Goal: Task Accomplishment & Management: Manage account settings

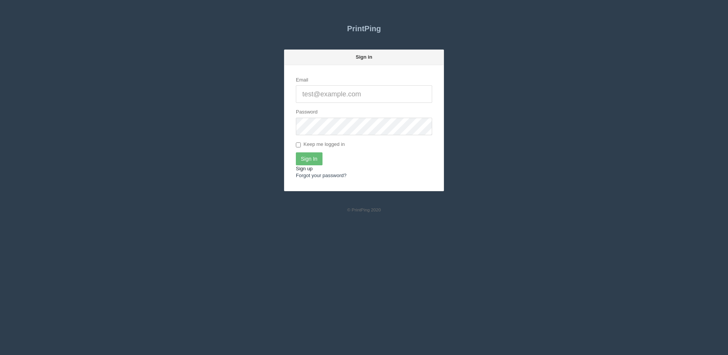
type input "[PERSON_NAME][EMAIL_ADDRESS][DOMAIN_NAME]"
click at [304, 166] on link "Sign up" at bounding box center [304, 169] width 17 height 6
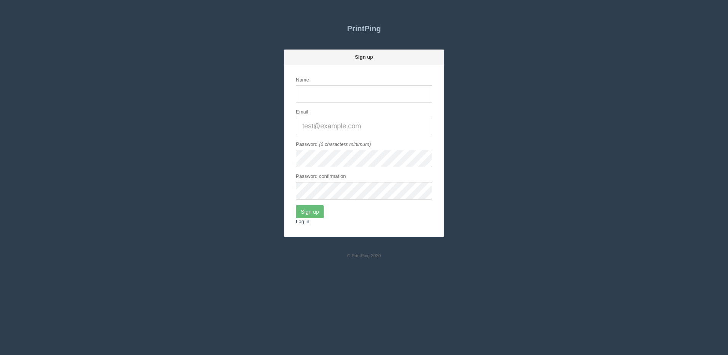
type input "[PERSON_NAME][EMAIL_ADDRESS][DOMAIN_NAME]"
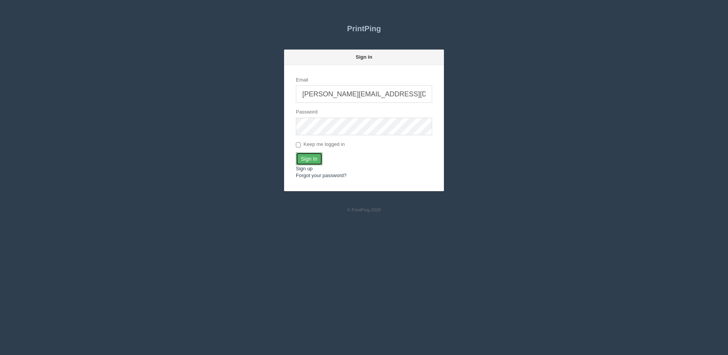
click at [309, 155] on input "Sign In" at bounding box center [309, 158] width 27 height 13
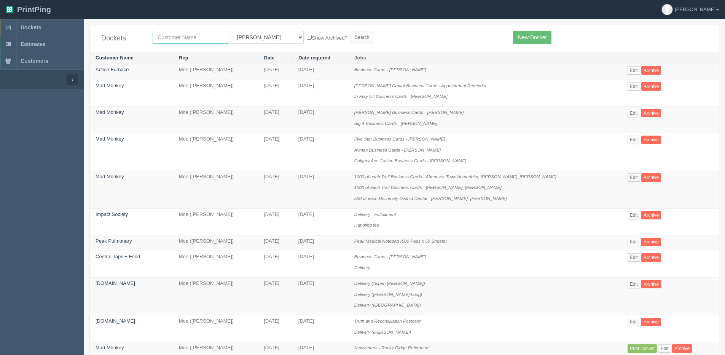
click at [172, 32] on input "text" at bounding box center [191, 37] width 76 height 13
type input "corne"
click at [350, 32] on input "Search" at bounding box center [361, 37] width 23 height 11
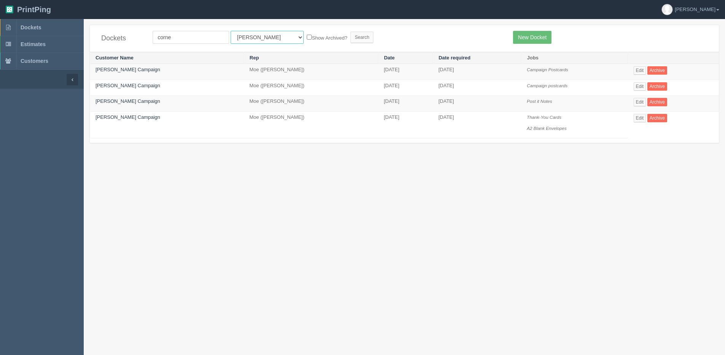
drag, startPoint x: 247, startPoint y: 40, endPoint x: 245, endPoint y: 44, distance: 4.5
click at [245, 41] on select "All Users [PERSON_NAME] Test 1 [PERSON_NAME] [PERSON_NAME] [PERSON_NAME] France…" at bounding box center [267, 37] width 73 height 13
select select "1"
click at [231, 31] on select "All Users [PERSON_NAME] Test 1 [PERSON_NAME] [PERSON_NAME] [PERSON_NAME] France…" at bounding box center [267, 37] width 73 height 13
click at [290, 32] on form "corne All Users Ali Ali Test 1 Aly Amy Ankit Arif Brandon Dan France Greg Jim M…" at bounding box center [327, 37] width 349 height 13
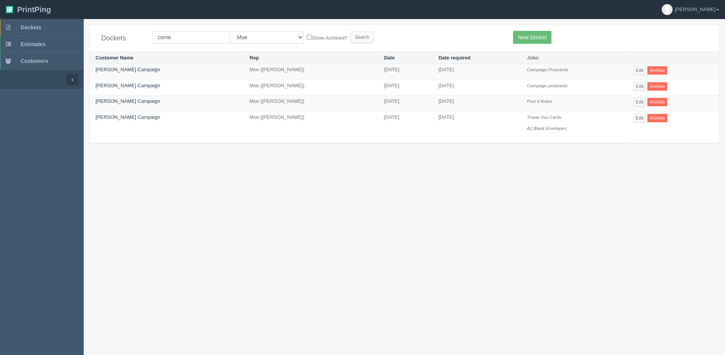
click at [307, 37] on label "Show Archived?" at bounding box center [327, 37] width 40 height 9
click at [307, 37] on input "Show Archived?" at bounding box center [309, 37] width 5 height 5
checkbox input "true"
click at [350, 37] on input "Search" at bounding box center [361, 37] width 23 height 11
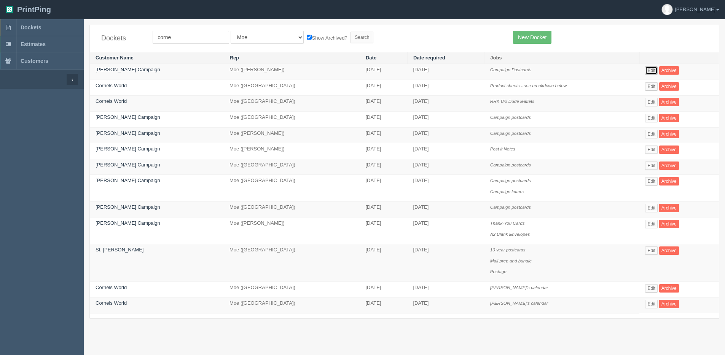
click at [648, 72] on link "Edit" at bounding box center [651, 70] width 13 height 8
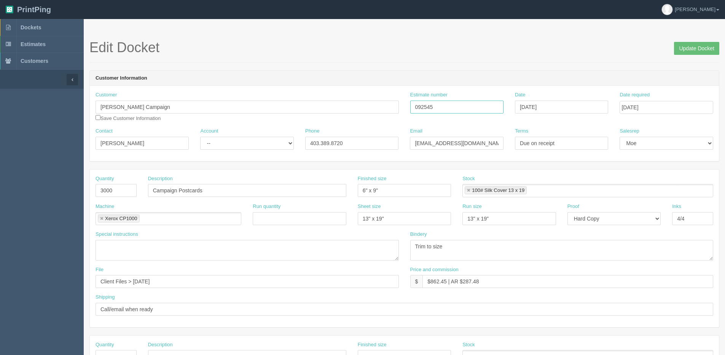
drag, startPoint x: 440, startPoint y: 109, endPoint x: 298, endPoint y: 112, distance: 142.3
click at [302, 112] on div "Customer Cornelia Weibe Campaign Save Customer Information Estimate number 0925…" at bounding box center [404, 109] width 629 height 36
click at [683, 50] on input "Update Docket" at bounding box center [696, 48] width 45 height 13
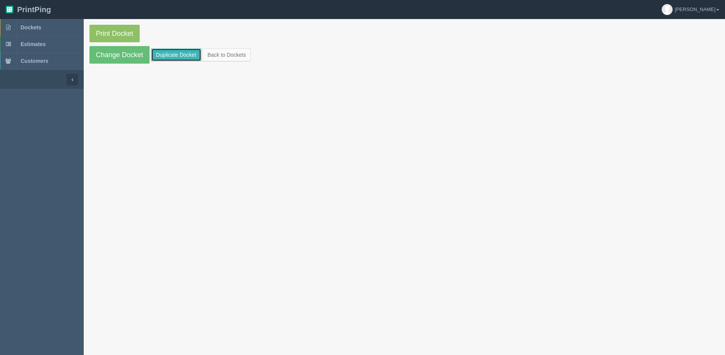
click at [175, 54] on link "Duplicate Docket" at bounding box center [176, 54] width 50 height 13
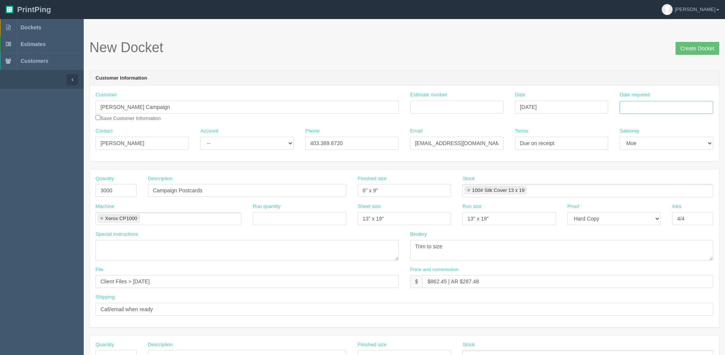
click at [639, 111] on input "Date required" at bounding box center [665, 107] width 93 height 13
click at [462, 109] on input "Estimate number" at bounding box center [456, 106] width 93 height 13
paste input "092545"
type input "092545"
click at [627, 102] on input "Date required" at bounding box center [665, 107] width 93 height 13
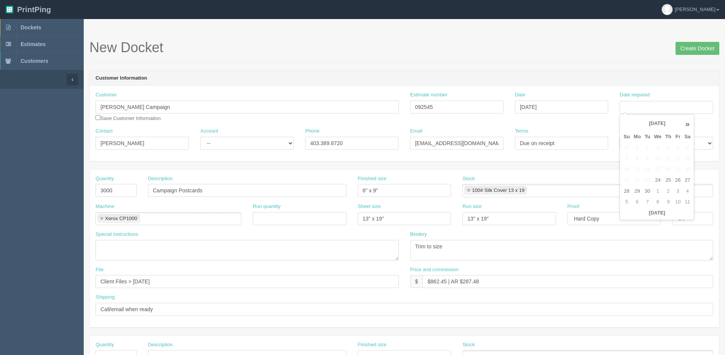
click at [640, 218] on div "« September 2025 » Su Mo Tu We Th Fr Sa 31 1 2 3 4 5 6 7 8 9 10 11 12 13 14 15 …" at bounding box center [656, 167] width 75 height 106
click at [647, 191] on td "30" at bounding box center [648, 191] width 10 height 11
type input "September 30, 2025"
click at [227, 144] on select "-- Existing Client Allrush Client Rep Client" at bounding box center [246, 143] width 93 height 13
select select "Allrush Client"
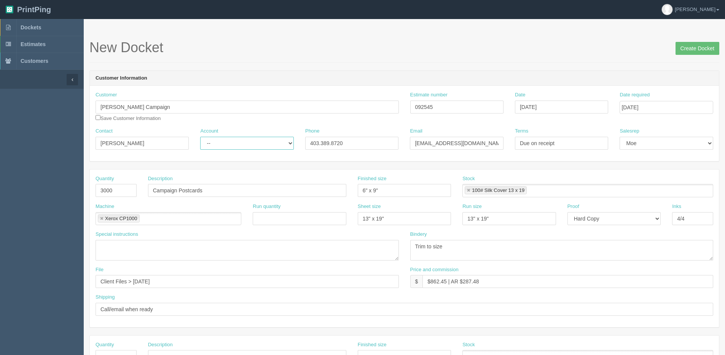
click at [200, 137] on select "-- Existing Client Allrush Client Rep Client" at bounding box center [246, 143] width 93 height 13
drag, startPoint x: 693, startPoint y: 43, endPoint x: 667, endPoint y: 40, distance: 25.3
click at [693, 43] on input "Create Docket" at bounding box center [697, 48] width 44 height 13
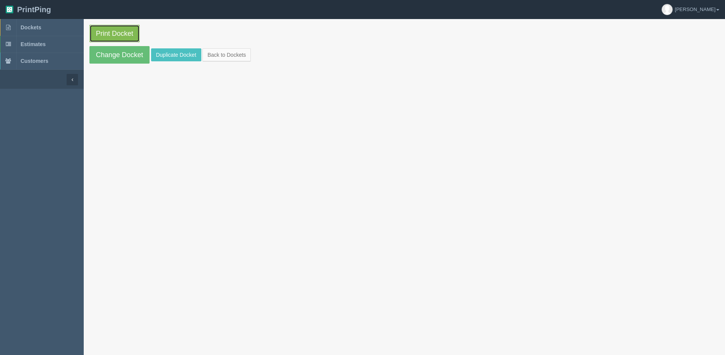
click at [107, 34] on link "Print Docket" at bounding box center [114, 34] width 50 height 18
click at [115, 32] on link "Print Docket" at bounding box center [114, 34] width 50 height 18
drag, startPoint x: 116, startPoint y: 49, endPoint x: 113, endPoint y: 58, distance: 9.3
click at [116, 49] on link "Change Docket" at bounding box center [119, 55] width 60 height 18
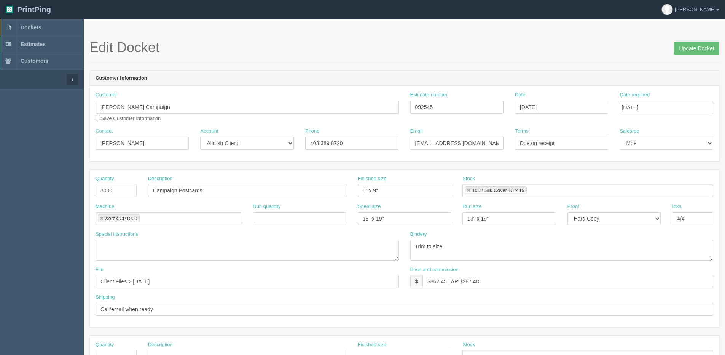
click at [195, 288] on div "File Client Files > Sept 2025" at bounding box center [247, 280] width 315 height 28
click at [190, 279] on input "Client Files > Sept 2025" at bounding box center [247, 281] width 303 height 13
type input "Client Files > [DATE] > Postcard - 092425"
drag, startPoint x: 683, startPoint y: 46, endPoint x: 665, endPoint y: 49, distance: 18.9
click at [683, 46] on input "Update Docket" at bounding box center [696, 48] width 45 height 13
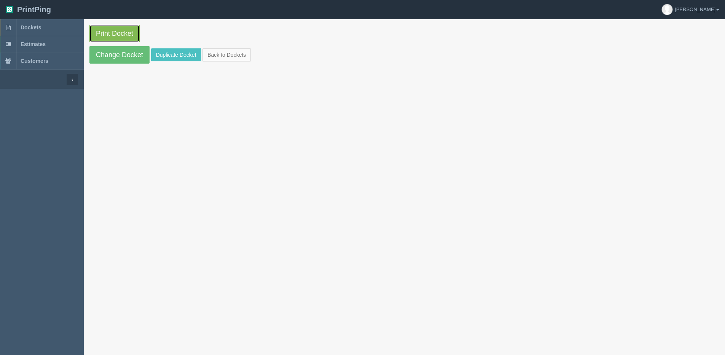
click at [118, 33] on link "Print Docket" at bounding box center [114, 34] width 50 height 18
click at [120, 32] on link "Print Docket" at bounding box center [114, 34] width 50 height 18
click at [109, 53] on link "Change Docket" at bounding box center [119, 55] width 60 height 18
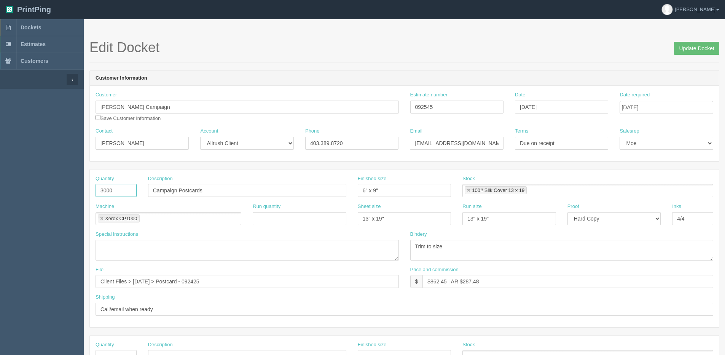
drag, startPoint x: 117, startPoint y: 193, endPoint x: -29, endPoint y: 212, distance: 146.9
click at [0, 212] on html "PrintPing Dan Edit account ( dan@allrush.ca ) Logout Dockets Estimates Customers" at bounding box center [362, 345] width 725 height 691
type input "5000"
click at [247, 274] on div "File Client Files > Sept 2025 > Postcard - 092425" at bounding box center [247, 277] width 303 height 22
drag, startPoint x: 698, startPoint y: 48, endPoint x: 668, endPoint y: 48, distance: 30.1
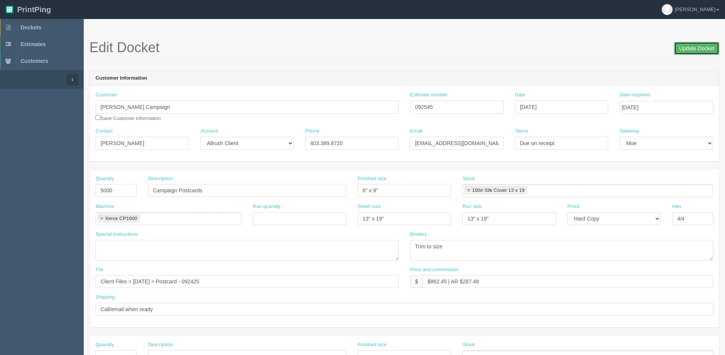
click at [697, 48] on input "Update Docket" at bounding box center [696, 48] width 45 height 13
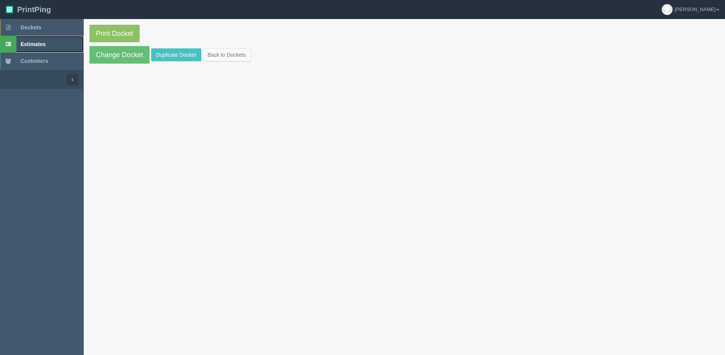
click at [59, 36] on link "Estimates" at bounding box center [42, 44] width 84 height 17
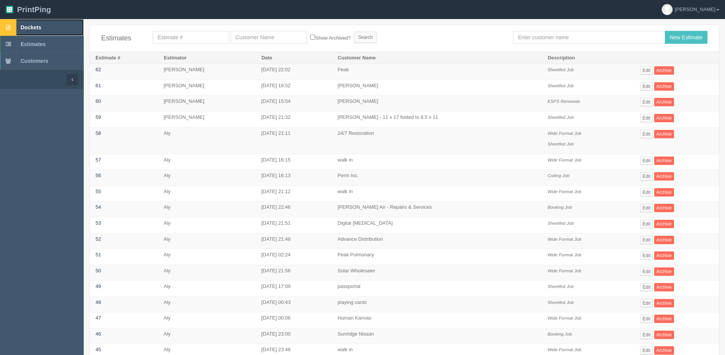
click at [38, 29] on span "Dockets" at bounding box center [31, 27] width 21 height 6
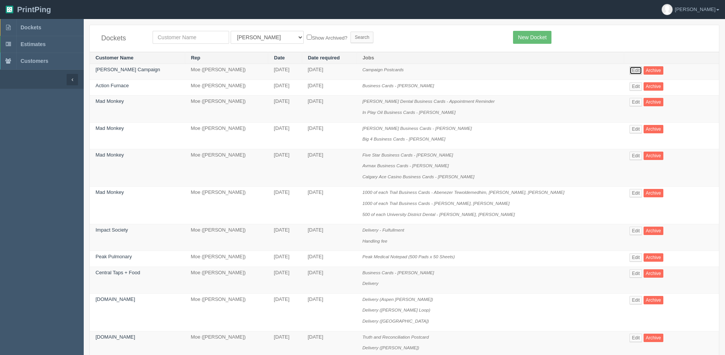
click at [638, 71] on link "Edit" at bounding box center [635, 70] width 13 height 8
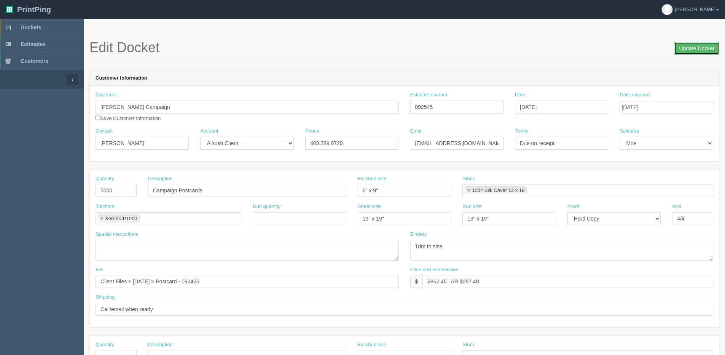
click at [707, 46] on input "Update Docket" at bounding box center [696, 48] width 45 height 13
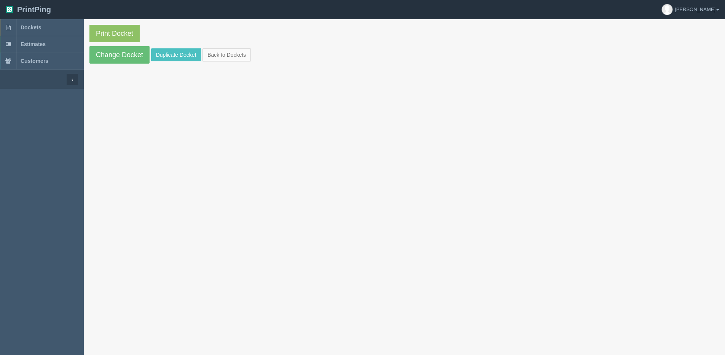
click at [87, 34] on section "Print Docket Change Docket Duplicate Docket Back to Dockets" at bounding box center [404, 44] width 641 height 50
click at [99, 35] on link "Print Docket" at bounding box center [114, 34] width 50 height 18
drag, startPoint x: 718, startPoint y: 13, endPoint x: 713, endPoint y: 23, distance: 11.2
click at [718, 13] on link "[PERSON_NAME]" at bounding box center [690, 9] width 69 height 19
click at [661, 48] on link "Logout" at bounding box center [641, 45] width 168 height 11
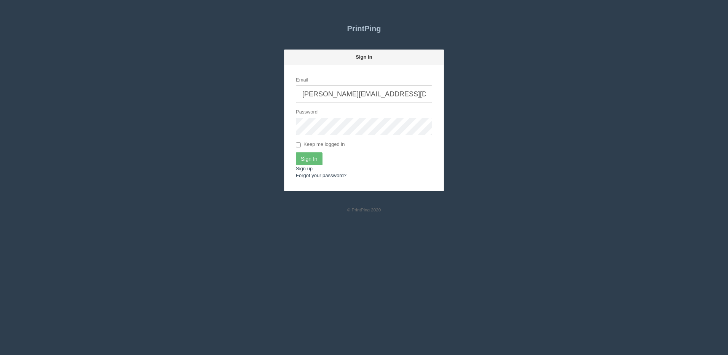
click at [355, 99] on input "[PERSON_NAME][EMAIL_ADDRESS][DOMAIN_NAME]" at bounding box center [364, 94] width 136 height 18
type input "[PERSON_NAME][EMAIL_ADDRESS][DOMAIN_NAME]"
click at [312, 159] on input "Sign In" at bounding box center [309, 158] width 27 height 13
